Goal: Task Accomplishment & Management: Manage account settings

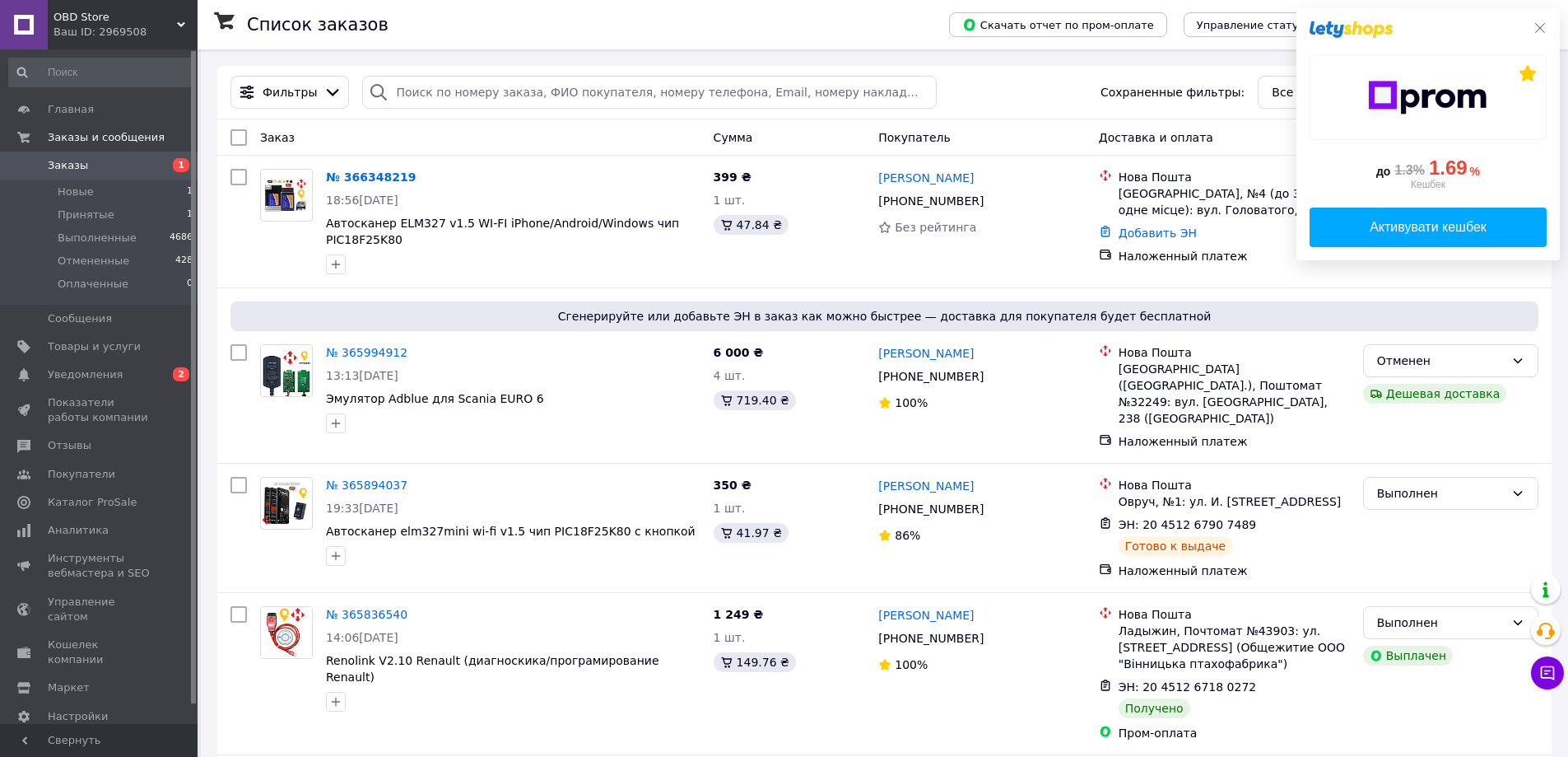
click at [1545, 30] on icon at bounding box center [1541, 27] width 13 height 13
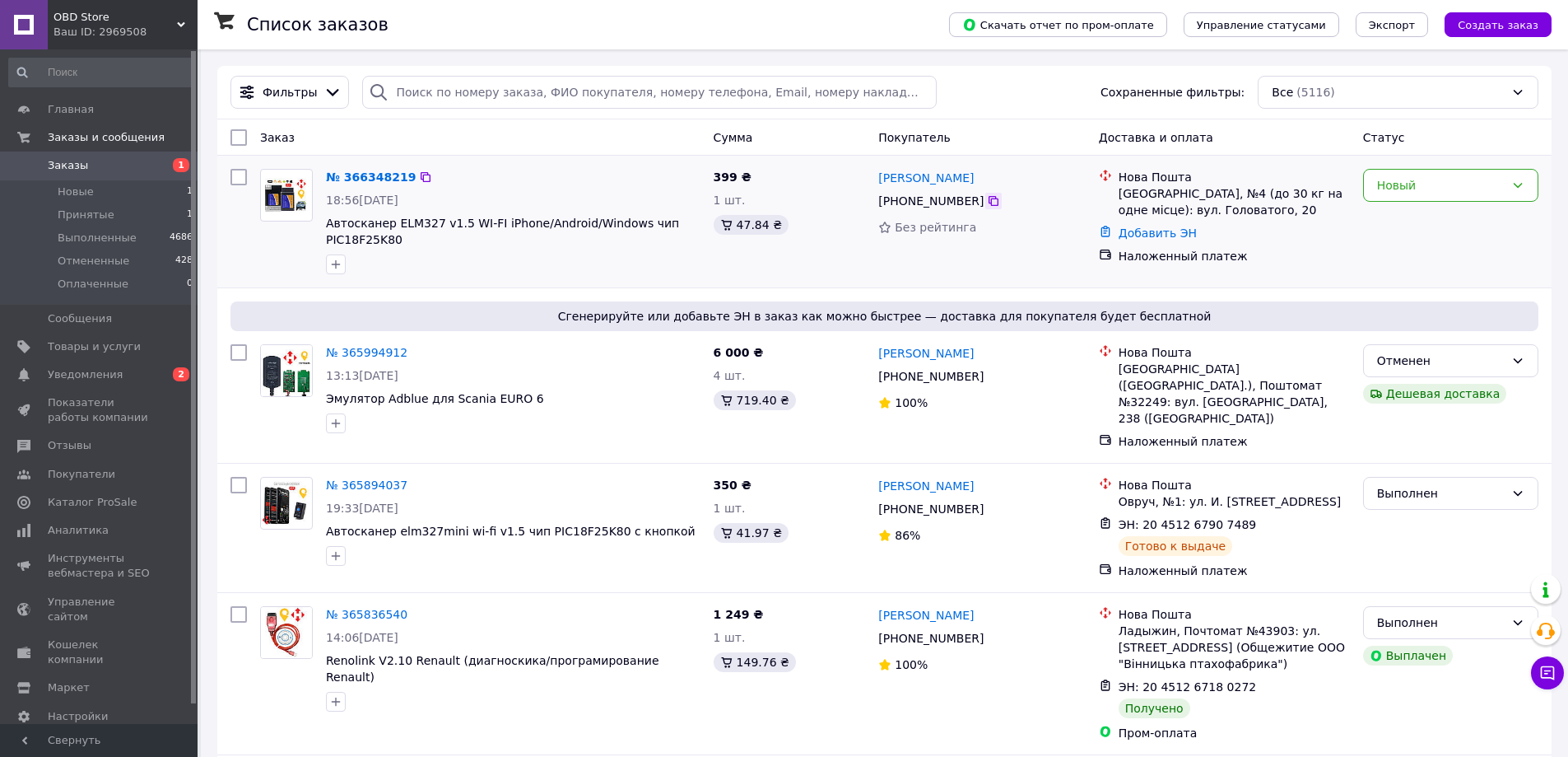
click at [990, 203] on div at bounding box center [994, 201] width 16 height 16
click at [987, 203] on icon at bounding box center [994, 201] width 13 height 13
click at [1515, 192] on div "Новый" at bounding box center [1450, 185] width 175 height 33
click at [1427, 219] on li "Принят" at bounding box center [1451, 222] width 174 height 29
click at [119, 368] on span "Уведомления" at bounding box center [100, 375] width 104 height 15
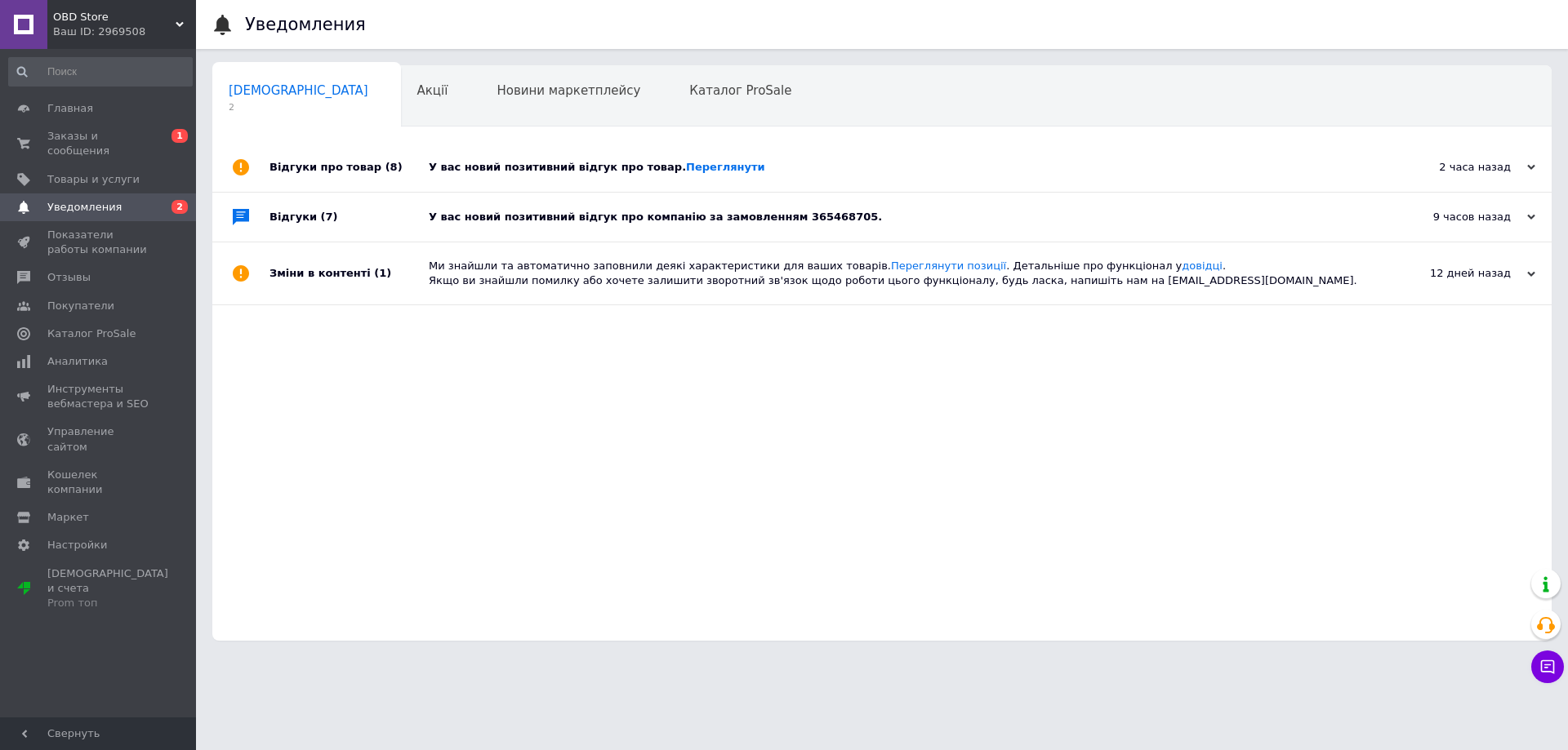
click at [819, 173] on div "У вас новий позитивний відгук про товар. [GEOGRAPHIC_DATA]" at bounding box center [900, 167] width 943 height 15
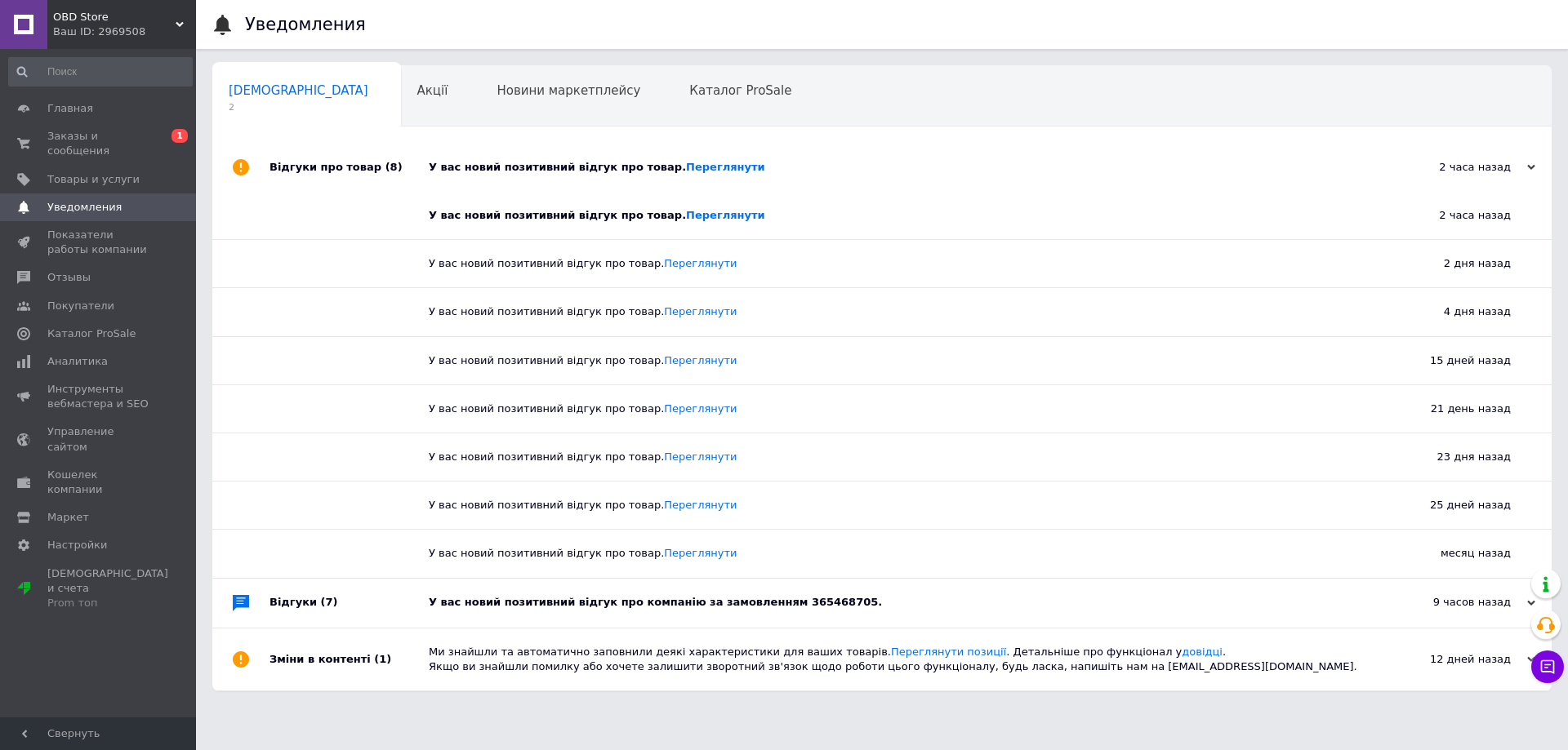
click at [828, 171] on div "У вас новий позитивний відгук про товар. [GEOGRAPHIC_DATA]" at bounding box center [900, 167] width 943 height 15
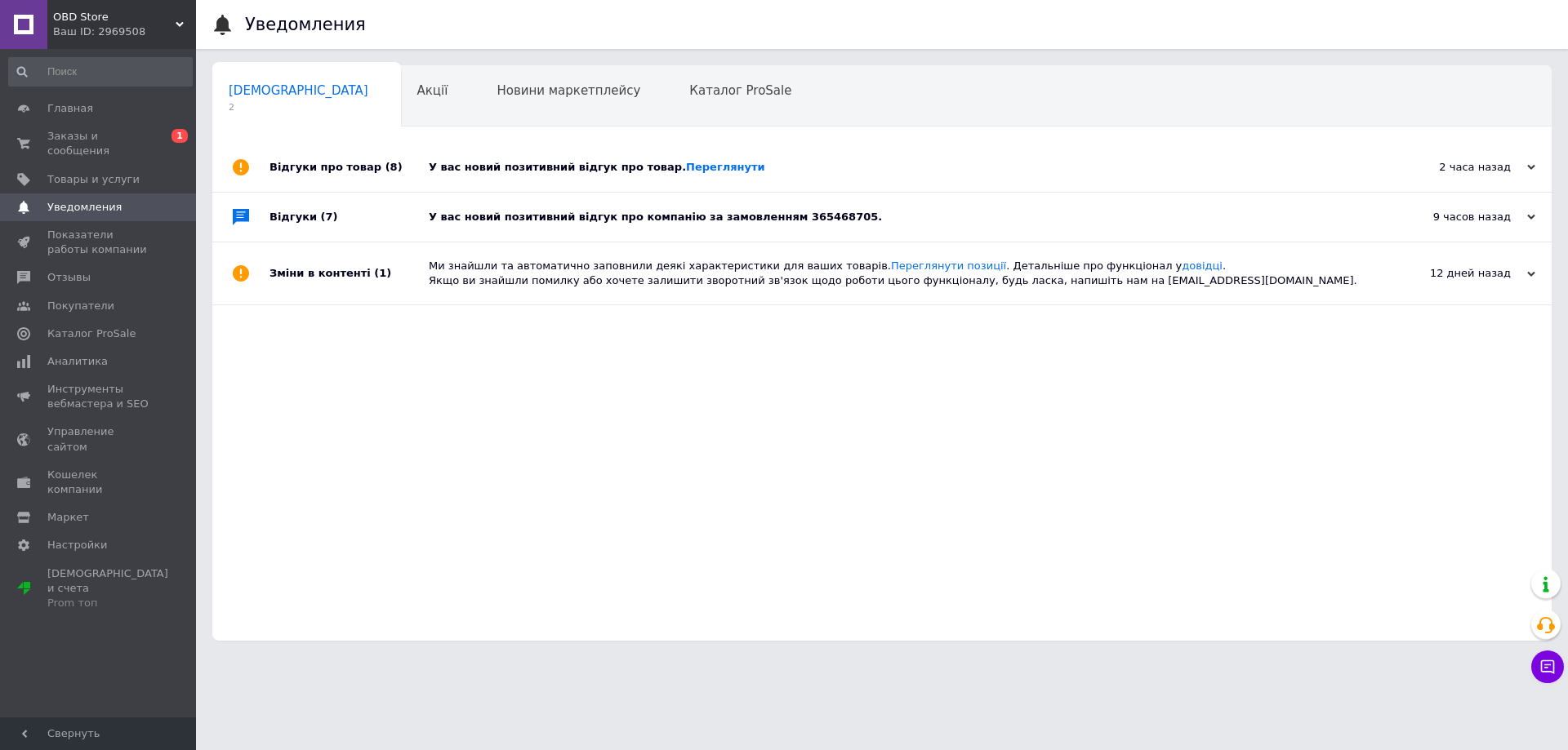
click at [797, 209] on div "У вас новий позитивний відгук про компанію за замовленням 365468705." at bounding box center [900, 217] width 943 height 49
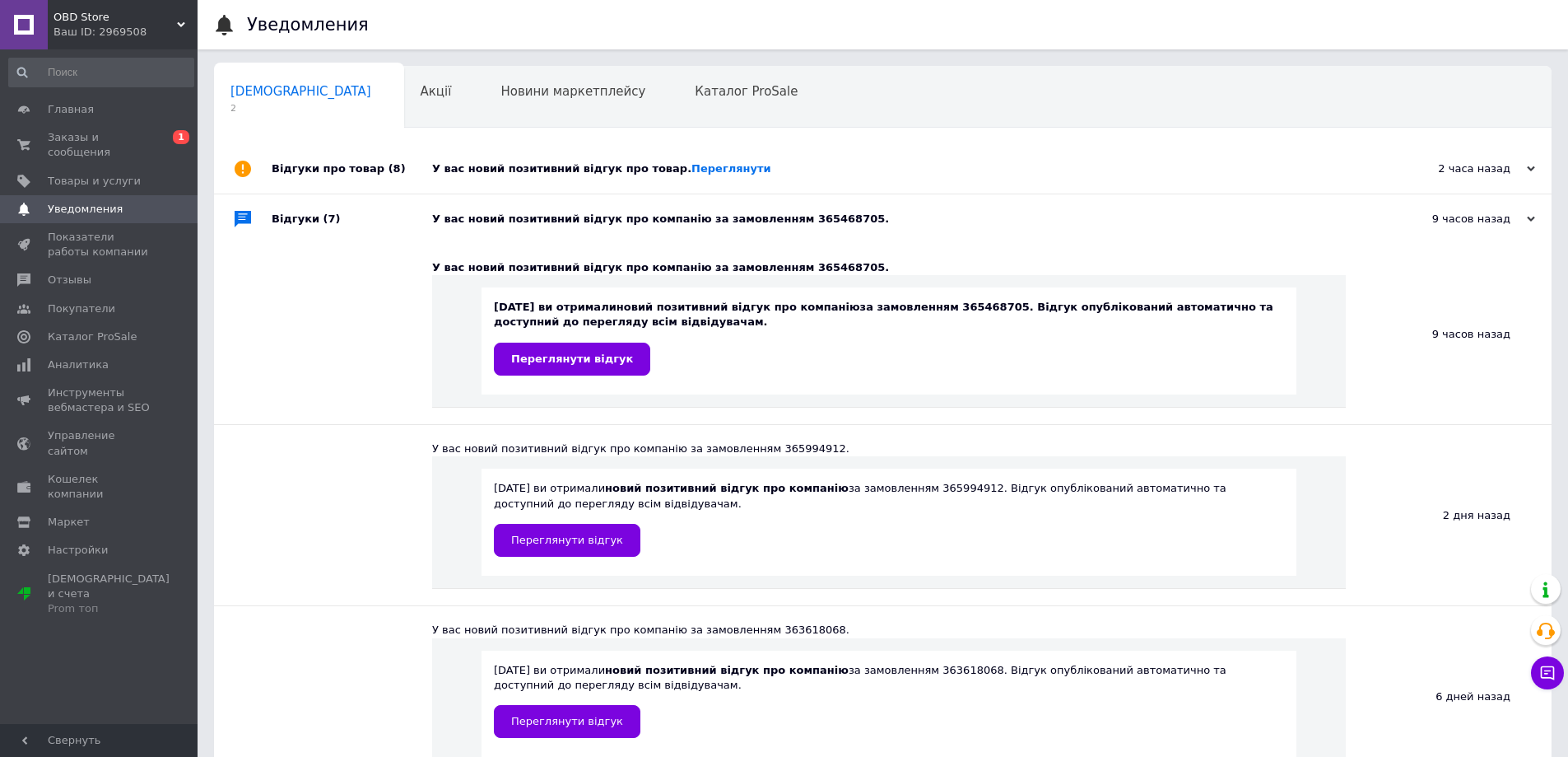
click at [803, 211] on div "У вас новий позитивний відгук про компанію за замовленням 365468705." at bounding box center [901, 219] width 939 height 49
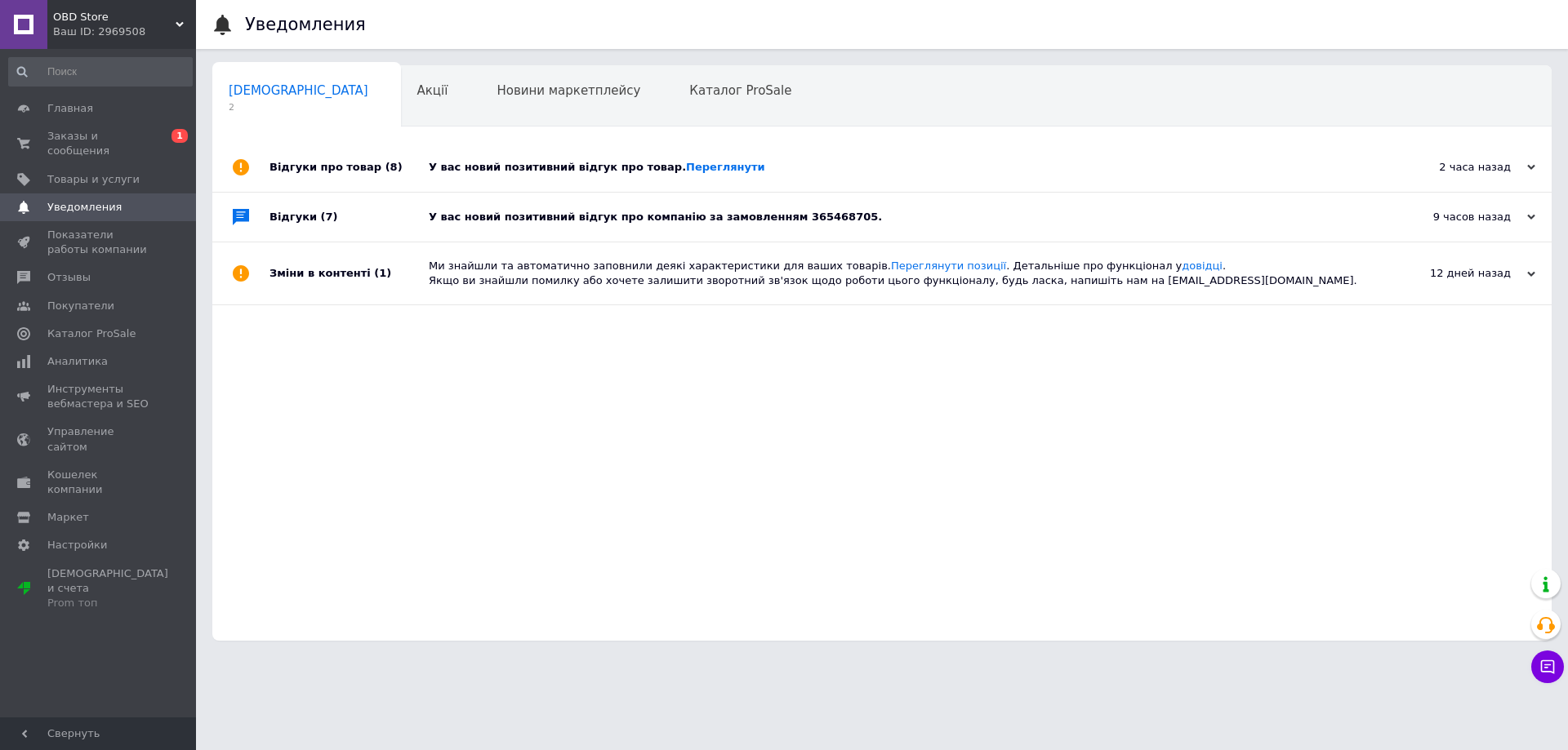
click at [813, 171] on div "У вас новий позитивний відгук про товар. [GEOGRAPHIC_DATA]" at bounding box center [900, 167] width 943 height 15
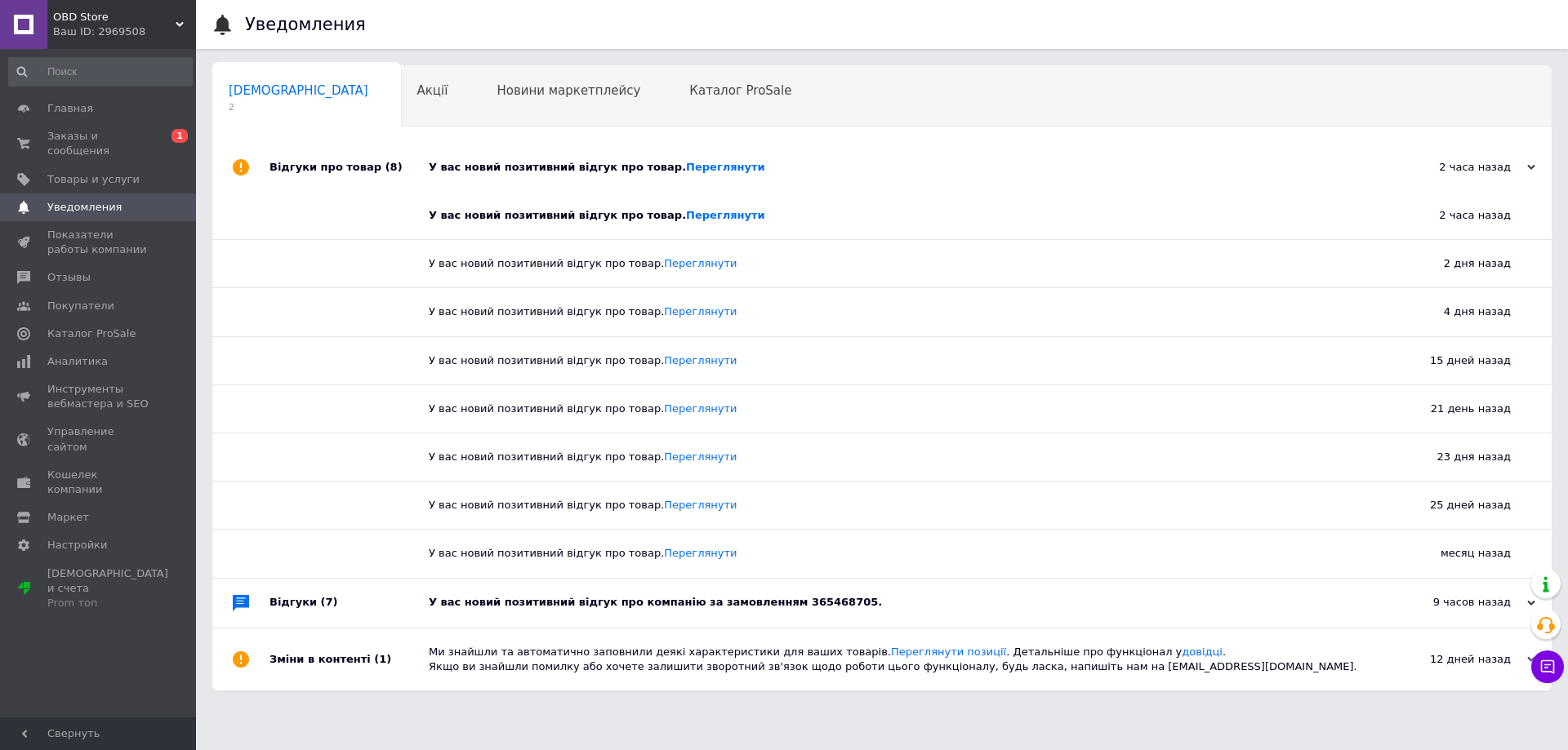
click at [813, 171] on div "У вас новий позитивний відгук про товар. [GEOGRAPHIC_DATA]" at bounding box center [900, 167] width 943 height 15
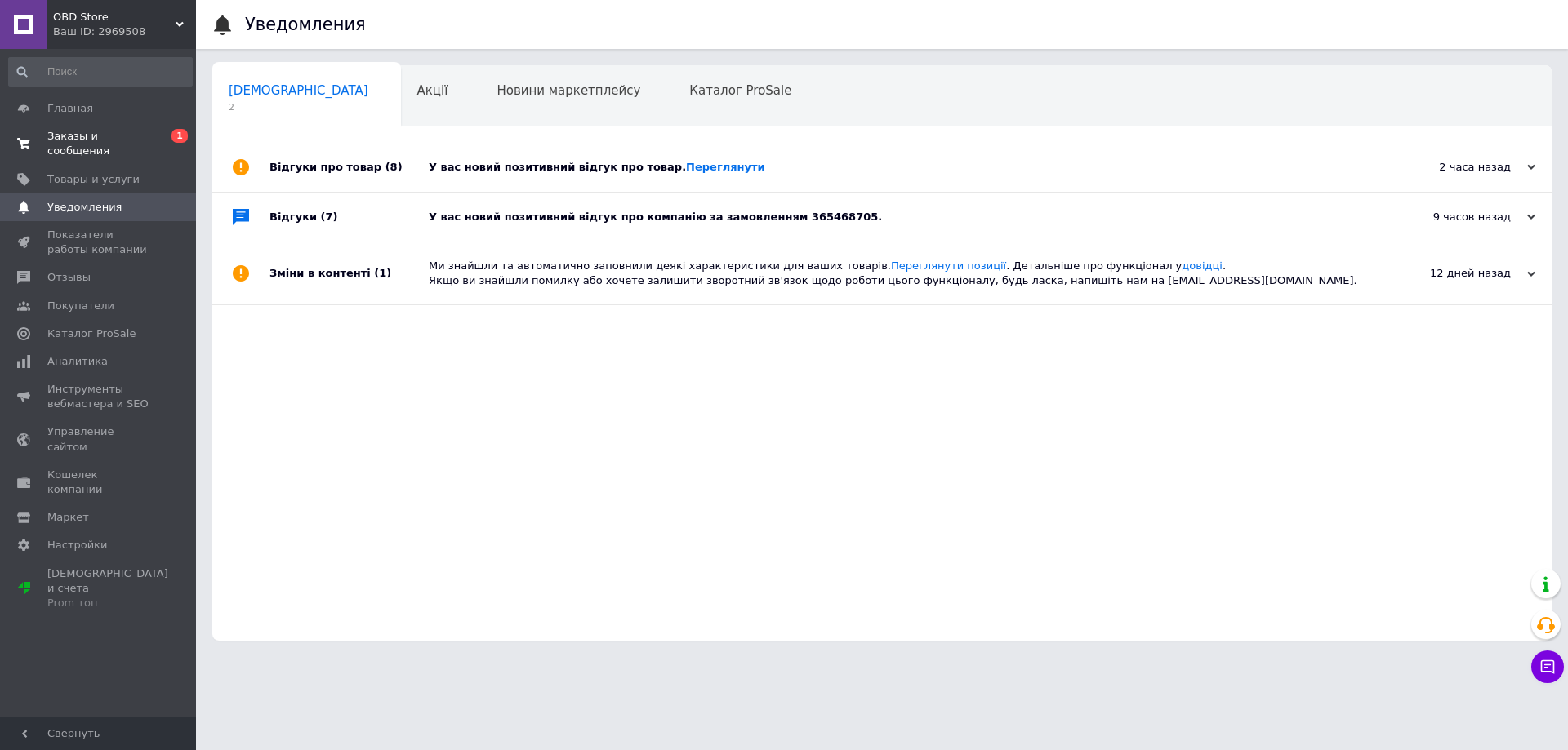
click at [97, 133] on span "Заказы и сообщения" at bounding box center [99, 143] width 104 height 29
